Goal: Transaction & Acquisition: Purchase product/service

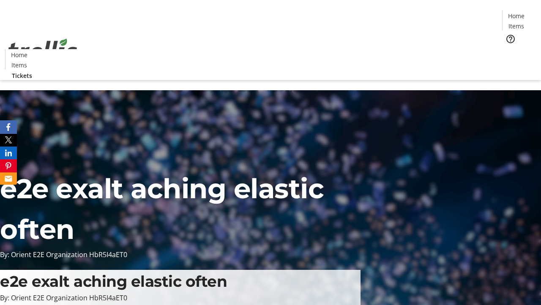
click at [509, 49] on span "Tickets" at bounding box center [519, 53] width 20 height 9
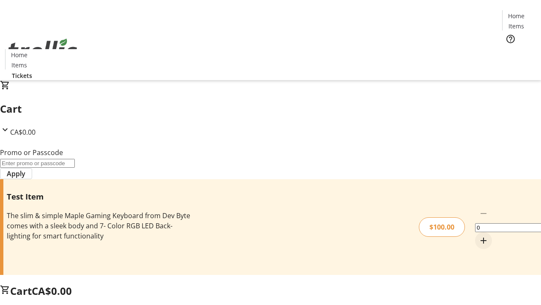
click at [479, 235] on mat-icon "Increment by one" at bounding box center [484, 240] width 10 height 10
type input "1"
type input "FLAT"
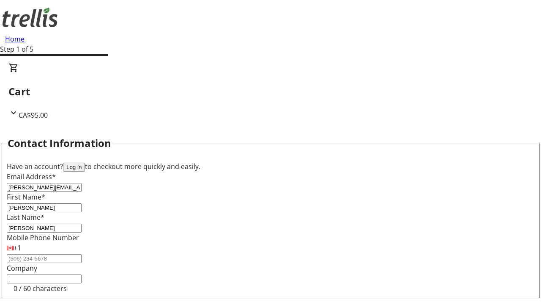
type input "[PERSON_NAME]"
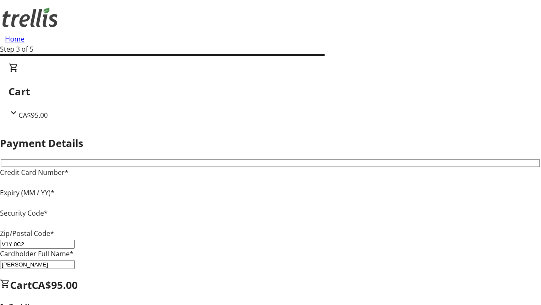
type input "V1Y 0C2"
